Goal: Task Accomplishment & Management: Manage account settings

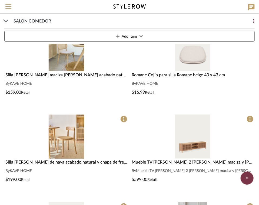
click at [8, 21] on div "SALÓN COMEDOR Add Item" at bounding box center [129, 29] width 251 height 30
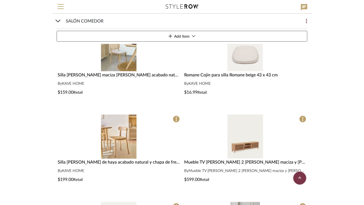
scroll to position [44, 0]
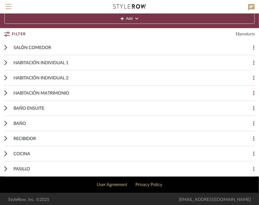
click at [7, 92] on icon at bounding box center [5, 92] width 3 height 5
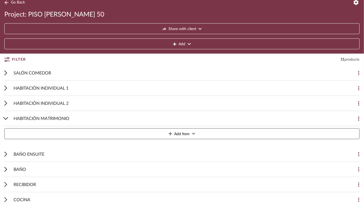
click at [61, 118] on span "HABITACIÓN MATRIMONIO" at bounding box center [42, 118] width 56 height 6
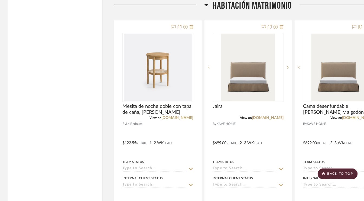
scroll to position [1921, 0]
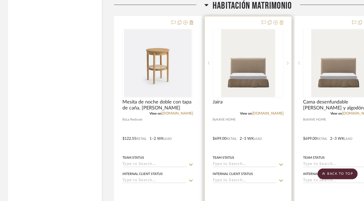
click at [282, 21] on icon at bounding box center [281, 22] width 4 height 4
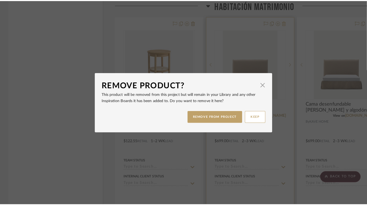
scroll to position [0, 0]
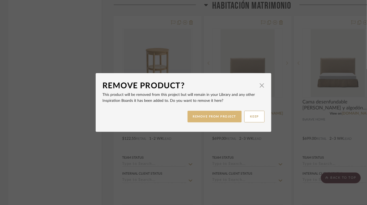
click at [218, 117] on button "REMOVE FROM PROJECT" at bounding box center [215, 117] width 54 height 12
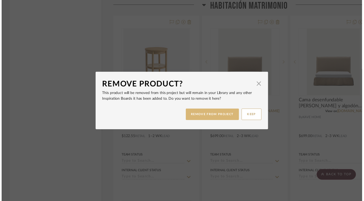
scroll to position [1921, 0]
